Goal: Task Accomplishment & Management: Manage account settings

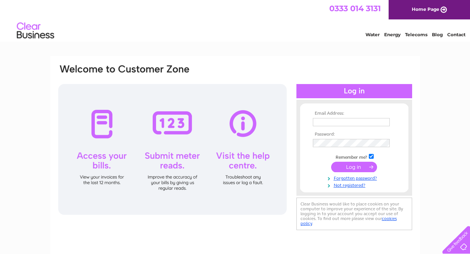
click at [332, 129] on tbody "Email Address: Password: Remember me? Forgotten password?" at bounding box center [354, 149] width 87 height 77
type input "orientalhouseincoatbridge@hotmail.com"
click at [331, 162] on input "submit" at bounding box center [354, 167] width 46 height 10
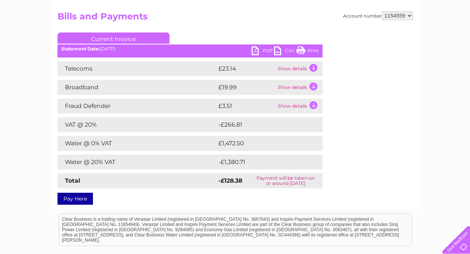
scroll to position [75, 0]
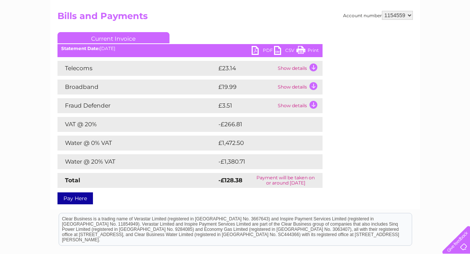
click at [299, 73] on td "Show details" at bounding box center [299, 68] width 47 height 15
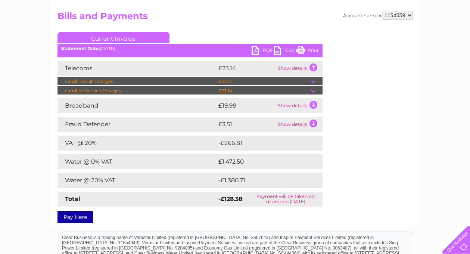
click at [300, 87] on td "£23.14" at bounding box center [263, 90] width 94 height 9
click at [318, 91] on td at bounding box center [317, 90] width 12 height 9
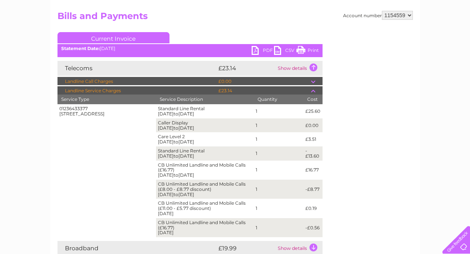
click at [309, 148] on td "-£13.60" at bounding box center [312, 153] width 19 height 14
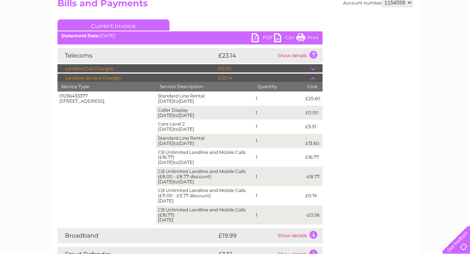
scroll to position [87, 0]
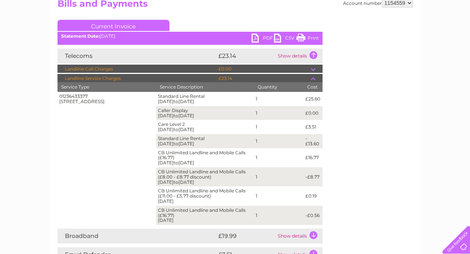
click at [263, 34] on ul "Current Invoice" at bounding box center [189, 27] width 265 height 14
click at [263, 39] on link "PDF" at bounding box center [262, 39] width 22 height 11
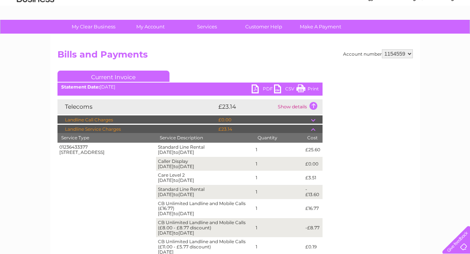
scroll to position [31, 0]
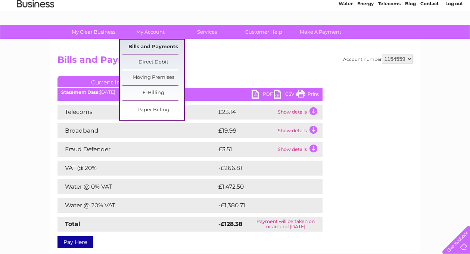
click at [148, 47] on link "Bills and Payments" at bounding box center [153, 47] width 62 height 15
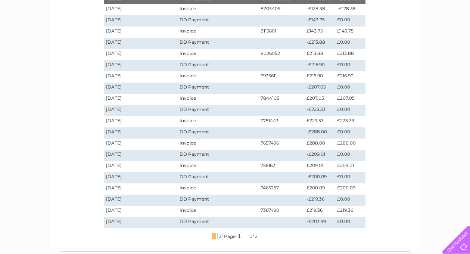
scroll to position [149, 0]
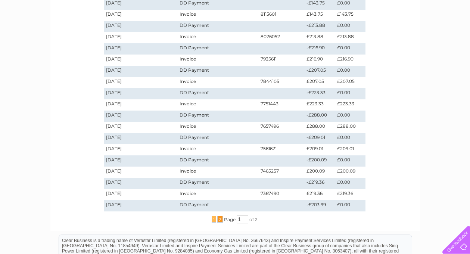
click at [217, 218] on span "2" at bounding box center [220, 219] width 6 height 7
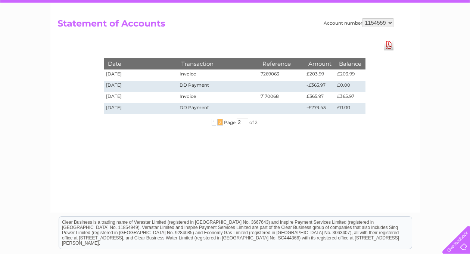
scroll to position [62, 0]
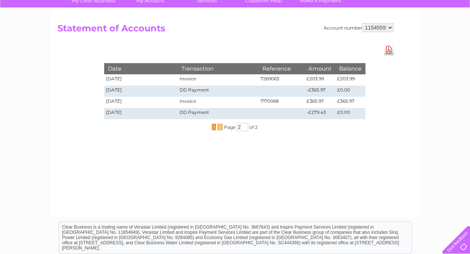
click at [212, 126] on span "1" at bounding box center [214, 126] width 4 height 7
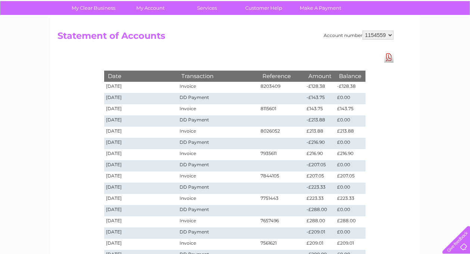
scroll to position [50, 0]
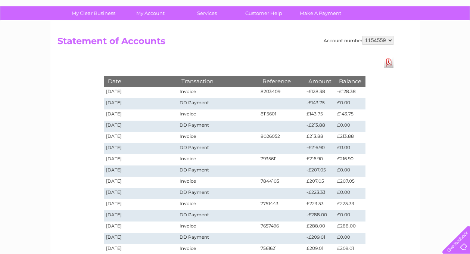
click at [383, 119] on div "Date Transaction Reference Amount Balance [DATE] Invoice 8203409 -£128.38 -£128…" at bounding box center [234, 189] width 298 height 265
